Goal: Obtain resource: Obtain resource

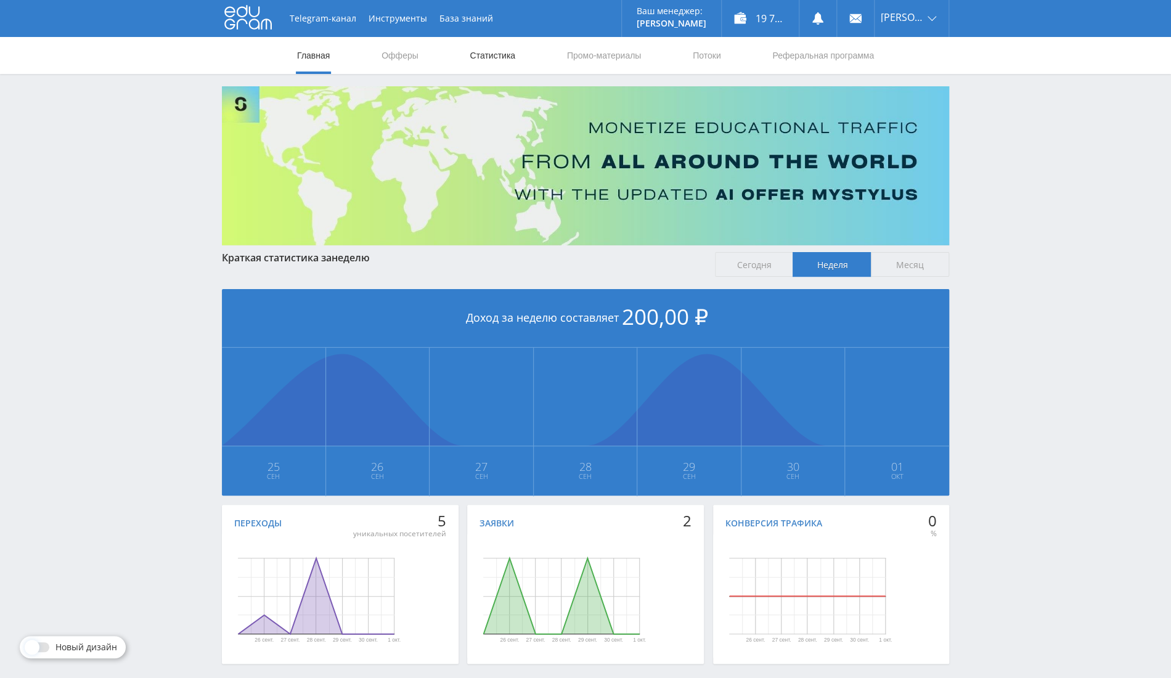
click at [491, 48] on link "Статистика" at bounding box center [493, 55] width 48 height 37
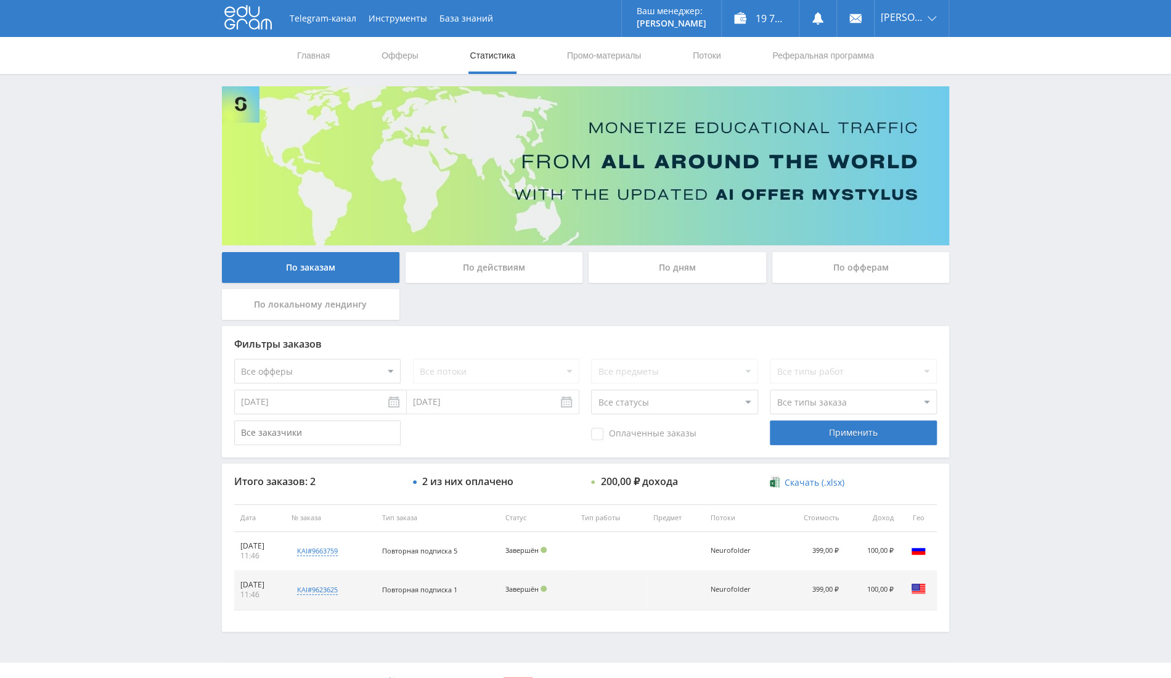
click at [879, 263] on div "По офферам" at bounding box center [862, 267] width 178 height 31
click at [0, 0] on input "По офферам" at bounding box center [0, 0] width 0 height 0
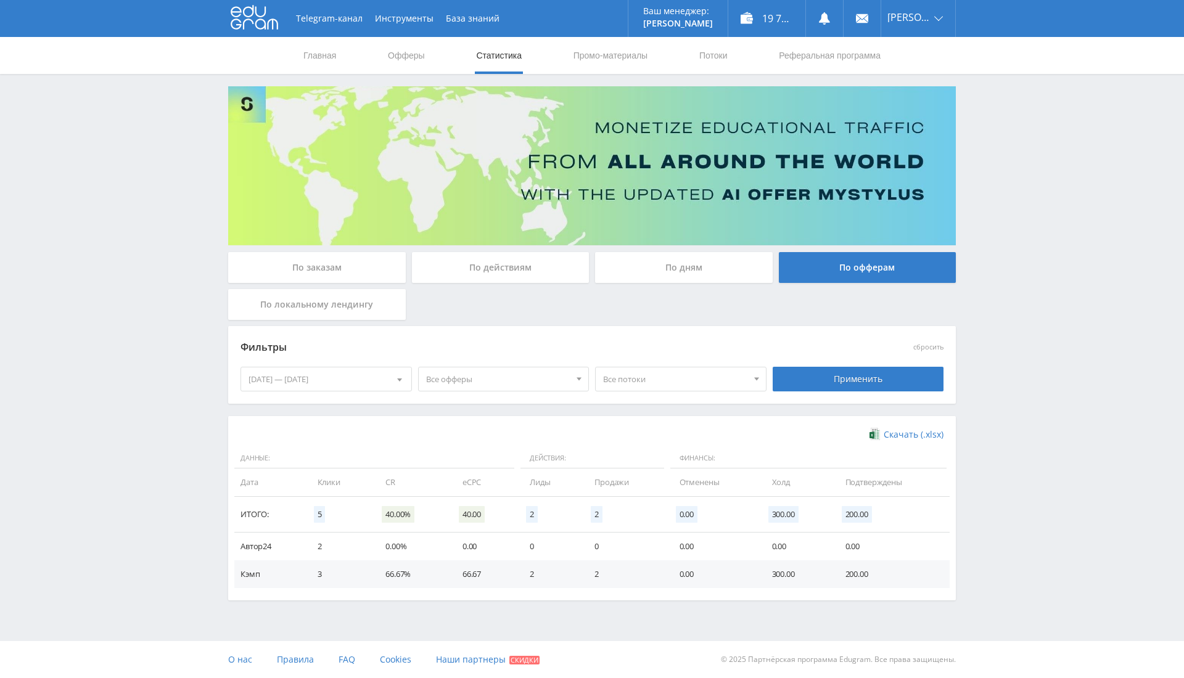
click at [353, 369] on div "25.09.2025 — 01.10.2025" at bounding box center [326, 378] width 170 height 23
drag, startPoint x: 248, startPoint y: 419, endPoint x: 252, endPoint y: 427, distance: 9.2
click at [248, 419] on nav "Октябрь, 2025" at bounding box center [326, 430] width 170 height 25
click at [252, 429] on span at bounding box center [252, 430] width 6 height 6
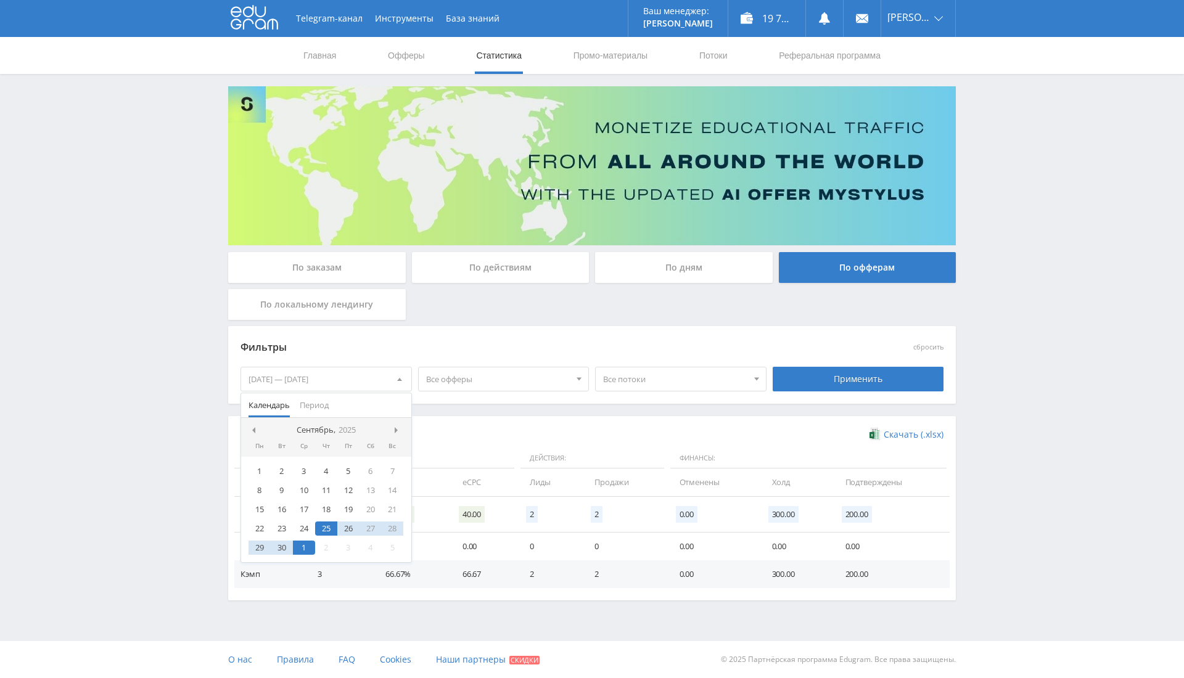
click at [252, 429] on span at bounding box center [252, 430] width 6 height 6
click at [900, 92] on link "Выход" at bounding box center [918, 94] width 74 height 22
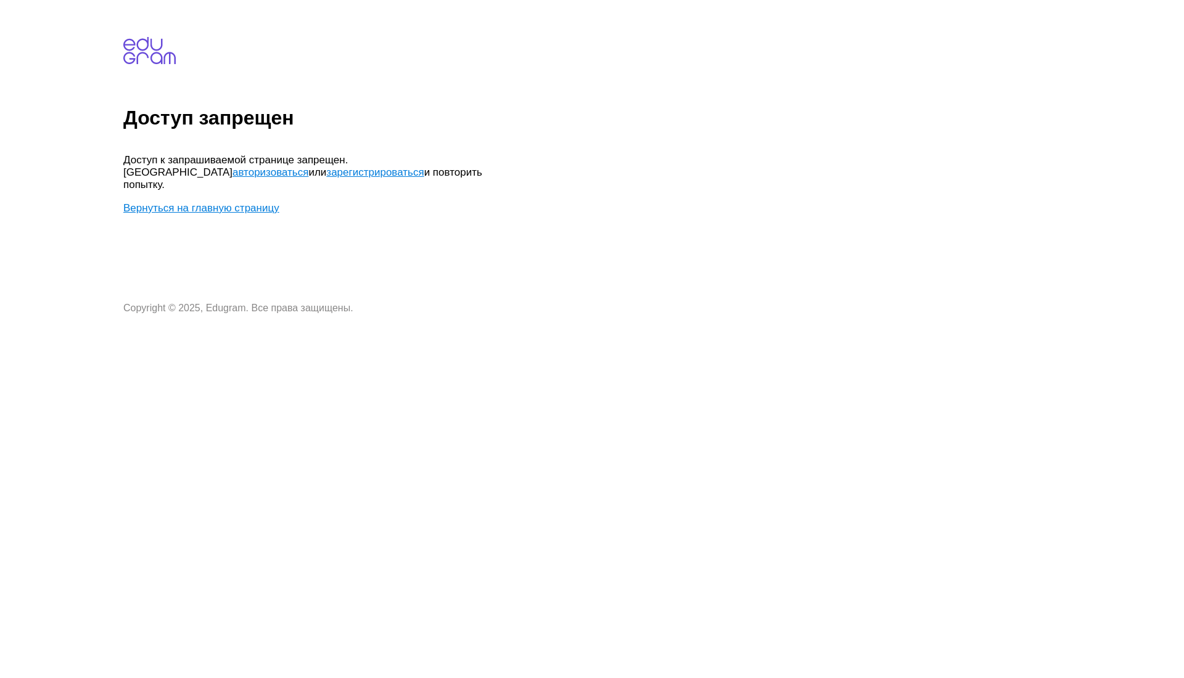
click at [237, 182] on body "Доступ запрещен Доступ к запрашиваемой странице запрещен. Попробуйте авторизова…" at bounding box center [651, 159] width 1056 height 309
click at [241, 202] on link "Вернуться на главную страницу" at bounding box center [201, 208] width 156 height 12
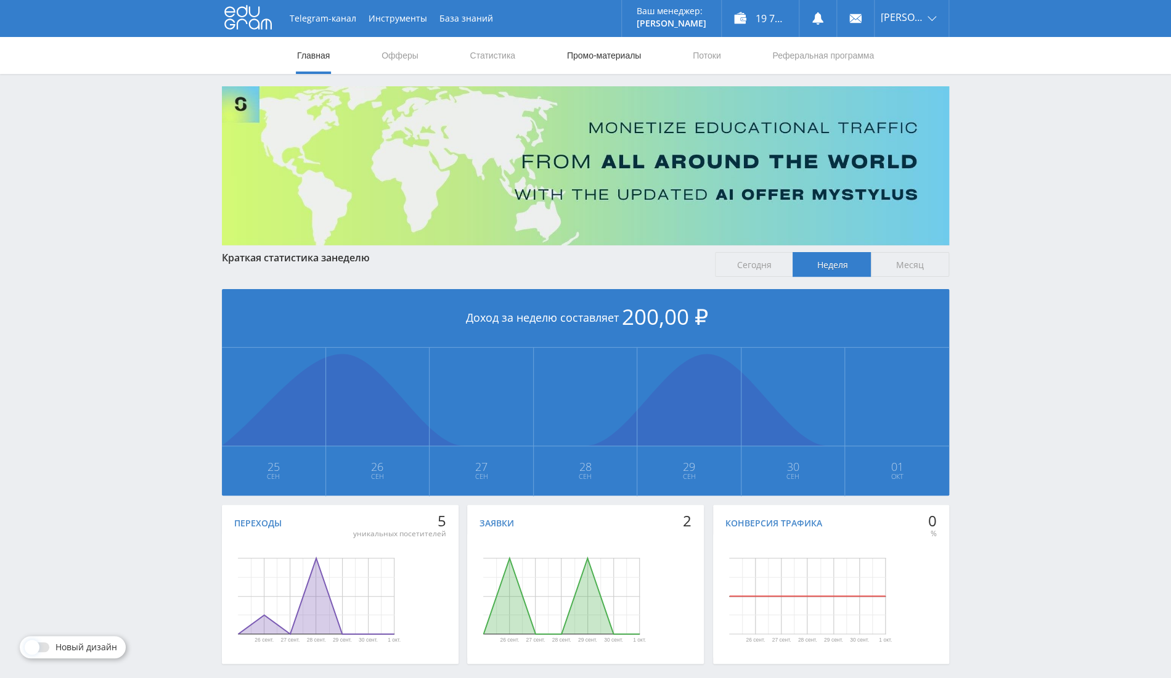
click at [607, 52] on link "Промо-материалы" at bounding box center [604, 55] width 76 height 37
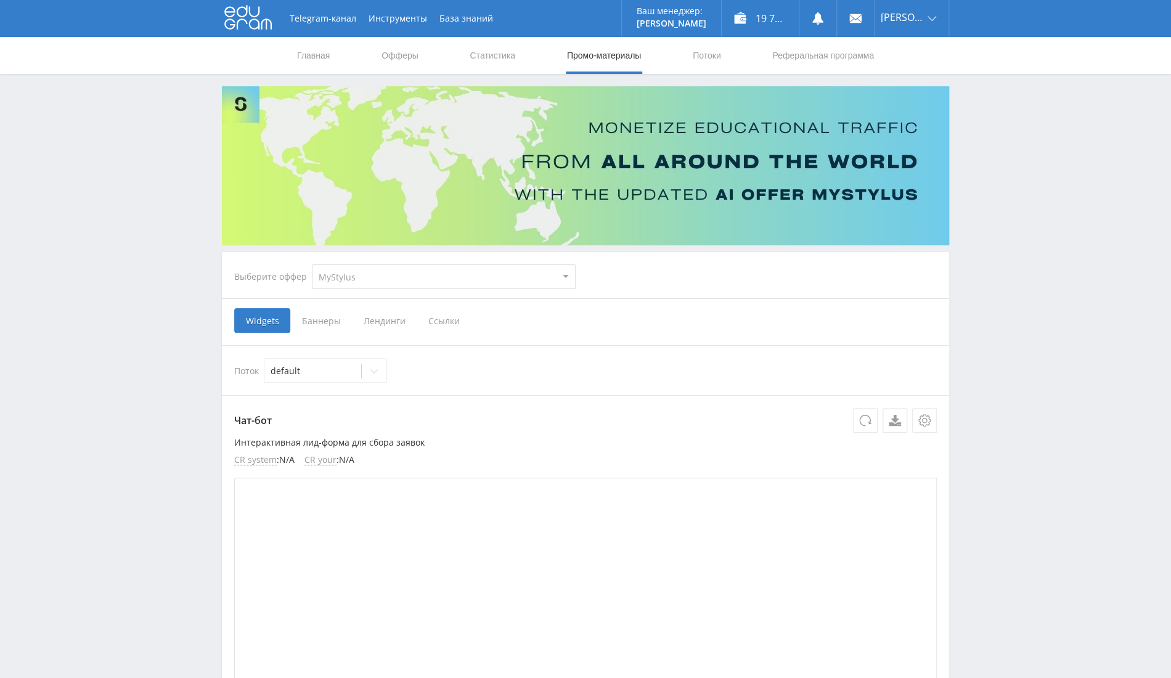
click at [441, 274] on select "MyStylus MyStylus - Revshare Кэмп Studybay Автор24 Studybay [GEOGRAPHIC_DATA] S…" at bounding box center [444, 277] width 264 height 25
select select "376"
click at [312, 265] on select "MyStylus MyStylus - Revshare Кэмп Studybay Автор24 Studybay [GEOGRAPHIC_DATA] S…" at bounding box center [444, 277] width 264 height 25
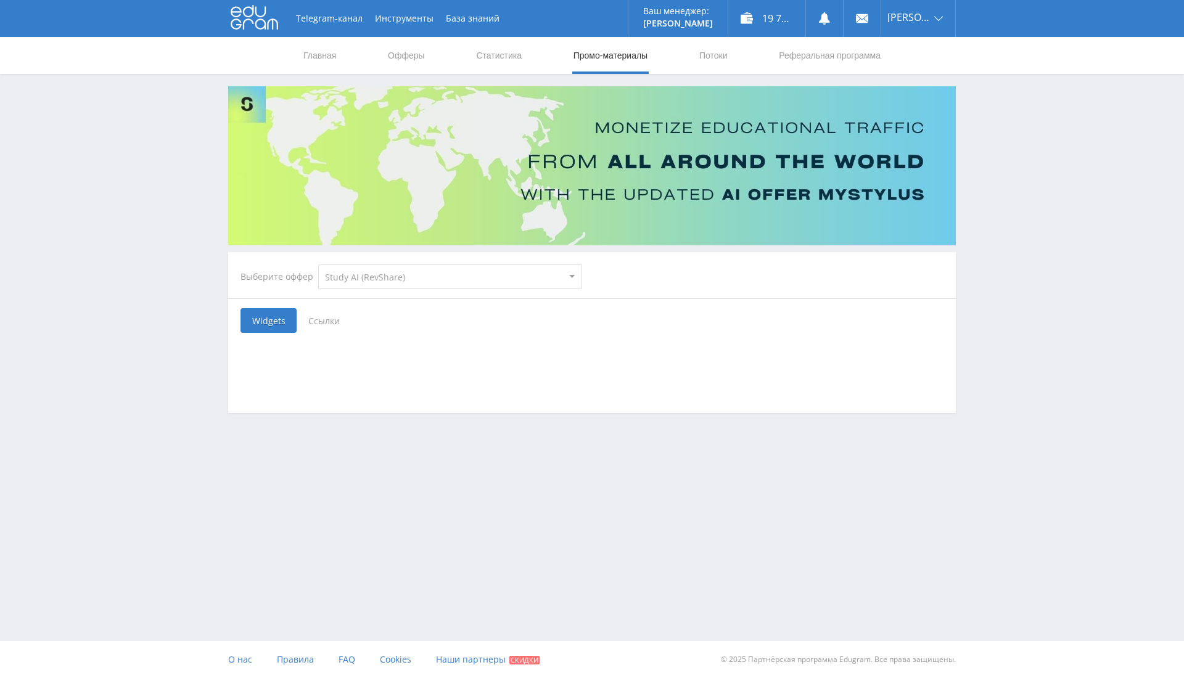
click at [333, 324] on span "Ссылки" at bounding box center [324, 320] width 55 height 25
click at [0, 0] on input "Ссылки" at bounding box center [0, 0] width 0 height 0
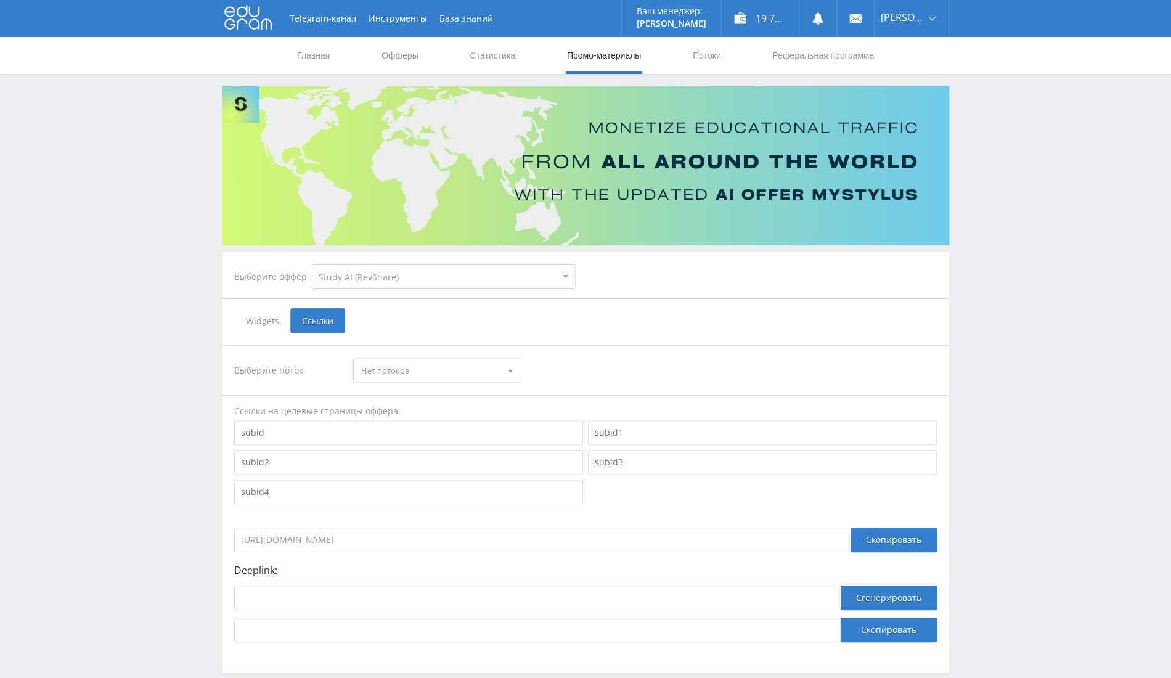
click at [274, 310] on span "Widgets" at bounding box center [262, 320] width 56 height 25
click at [0, 0] on input "Widgets" at bounding box center [0, 0] width 0 height 0
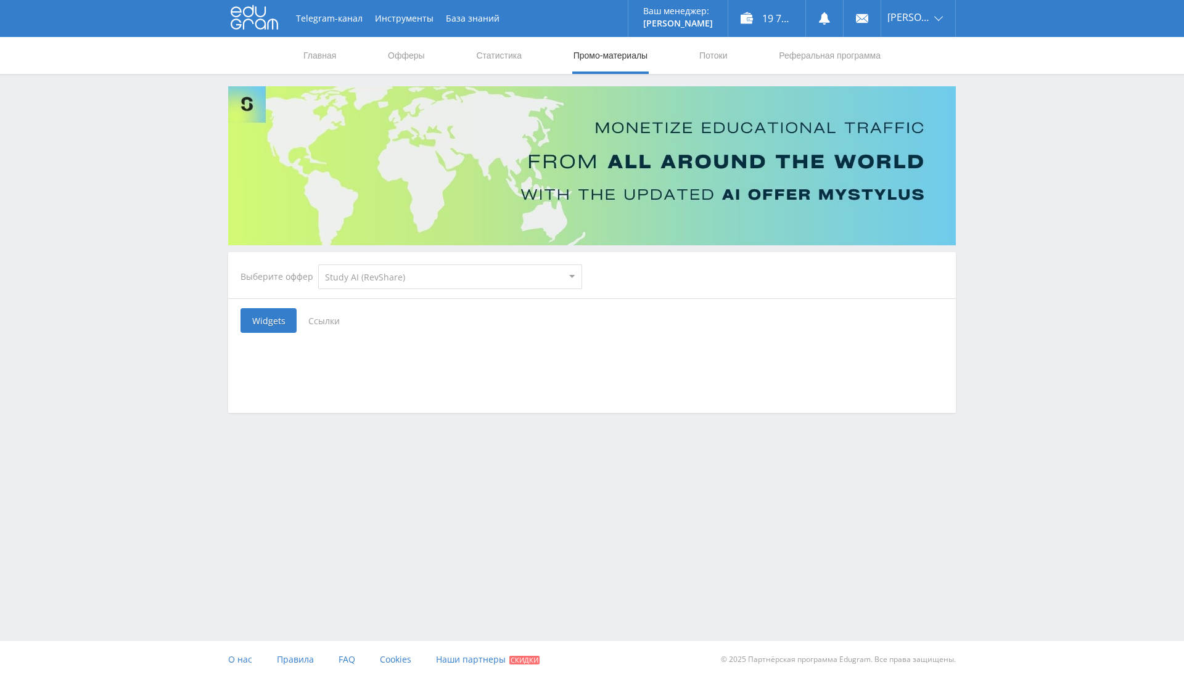
click at [422, 276] on select "MyStylus MyStylus - Revshare Кэмп Studybay Автор24 Studybay [GEOGRAPHIC_DATA] S…" at bounding box center [450, 277] width 264 height 25
select select "340"
click at [318, 265] on select "MyStylus MyStylus - Revshare Кэмп Studybay Автор24 Studybay [GEOGRAPHIC_DATA] S…" at bounding box center [450, 277] width 264 height 25
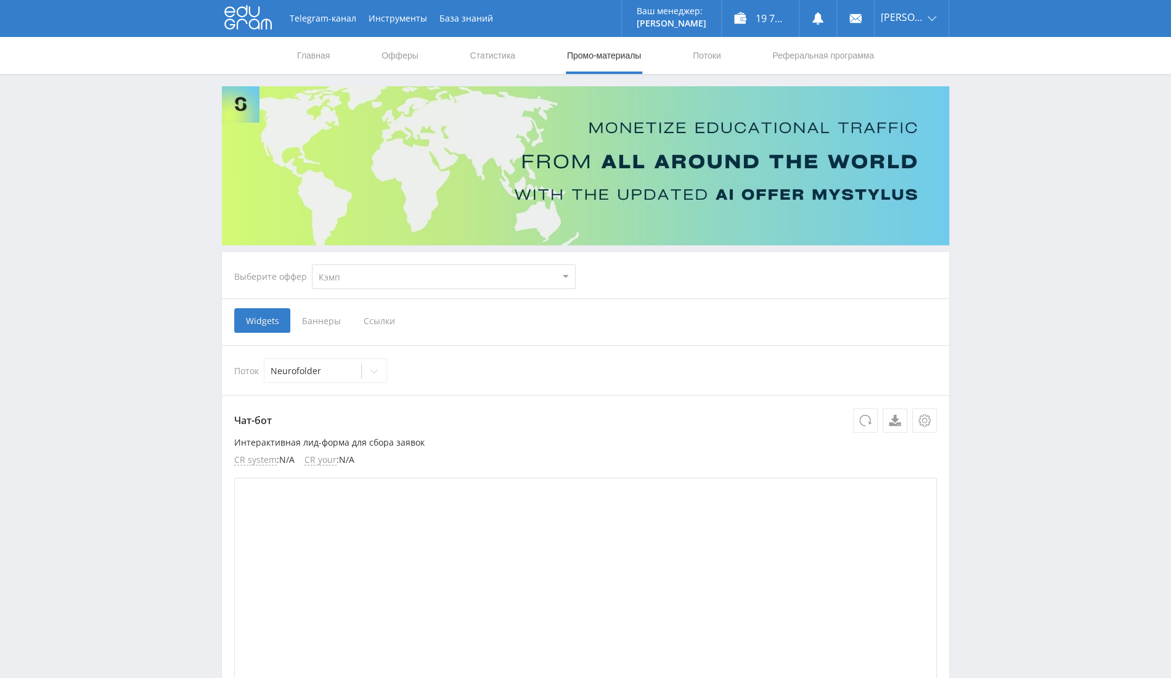
click at [494, 273] on select "MyStylus MyStylus - Revshare Кэмп Studybay Автор24 Studybay [GEOGRAPHIC_DATA] S…" at bounding box center [444, 277] width 264 height 25
select select "341"
click at [312, 265] on select "MyStylus MyStylus - Revshare Кэмп Studybay Автор24 Studybay [GEOGRAPHIC_DATA] S…" at bounding box center [444, 277] width 264 height 25
select select "341"
